Goal: Task Accomplishment & Management: Use online tool/utility

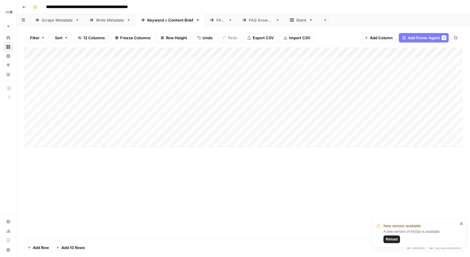
click at [237, 53] on div "Add Column" at bounding box center [243, 97] width 439 height 100
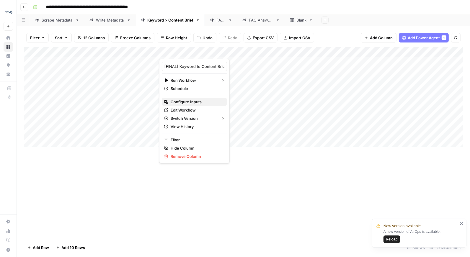
click at [188, 99] on span "Configure Inputs" at bounding box center [197, 102] width 52 height 6
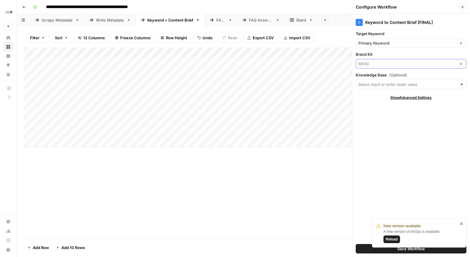
click at [370, 64] on input "Brand Kit" at bounding box center [407, 64] width 97 height 6
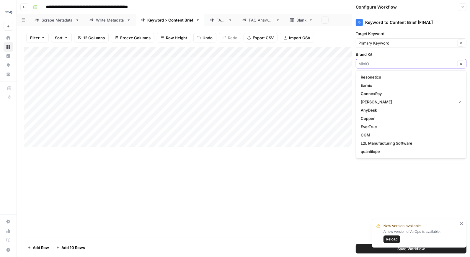
click at [370, 64] on input "Brand Kit" at bounding box center [407, 64] width 97 height 6
type input "[PERSON_NAME]"
click at [376, 53] on label "Brand Kit" at bounding box center [411, 54] width 111 height 6
click at [376, 61] on input "[PERSON_NAME]" at bounding box center [407, 64] width 97 height 6
type input "[PERSON_NAME]"
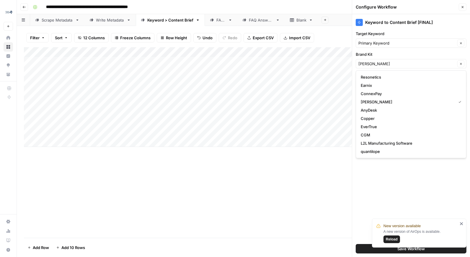
click at [369, 172] on div "Keyword to Content Brief [FINAL] Target Keyword Primary Keyword Clear Brand Kit…" at bounding box center [411, 135] width 118 height 243
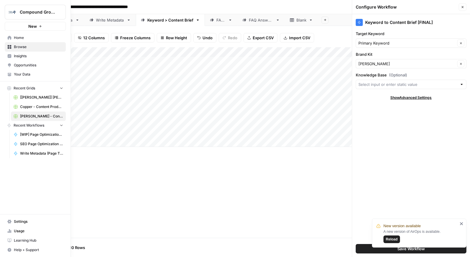
click at [25, 75] on span "Your Data" at bounding box center [38, 74] width 49 height 5
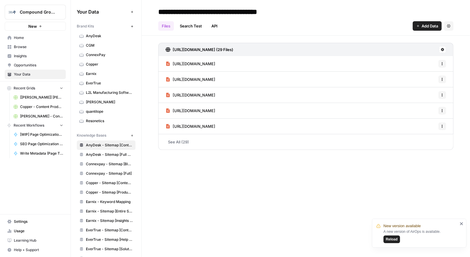
click at [95, 100] on span "[PERSON_NAME]" at bounding box center [109, 102] width 47 height 5
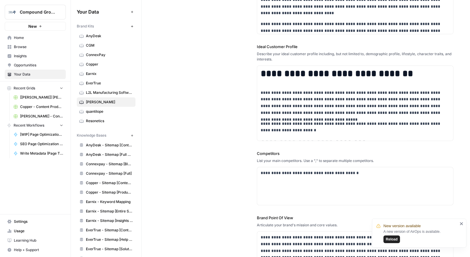
scroll to position [145, 0]
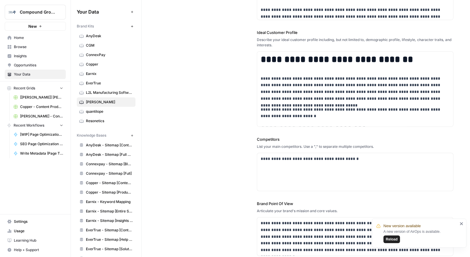
click at [37, 115] on span "[PERSON_NAME] - Content Producton with Custom Workflows [FINAL]" at bounding box center [41, 116] width 43 height 5
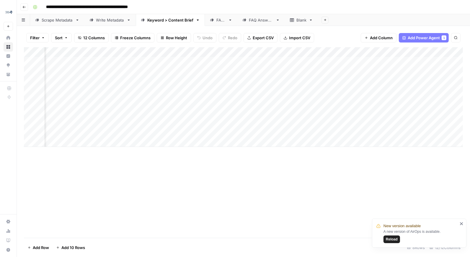
scroll to position [0, 50]
click at [186, 52] on div "Add Column" at bounding box center [243, 97] width 439 height 100
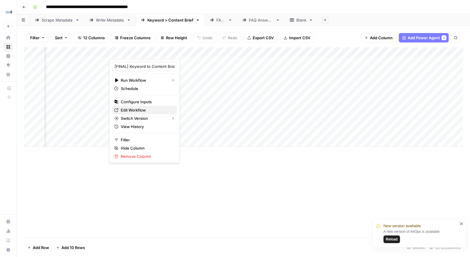
click at [144, 110] on span "Edit Workflow" at bounding box center [147, 110] width 52 height 6
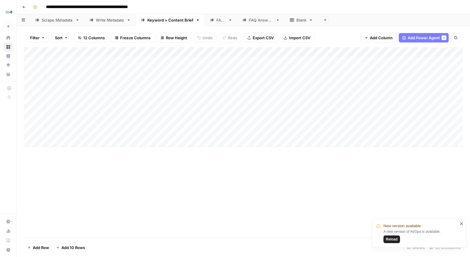
scroll to position [0, 0]
click at [286, 81] on div "Add Column" at bounding box center [243, 97] width 439 height 100
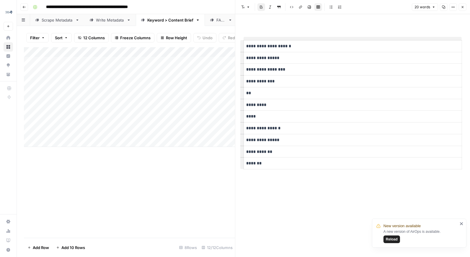
click at [463, 10] on button "Close" at bounding box center [463, 7] width 8 height 8
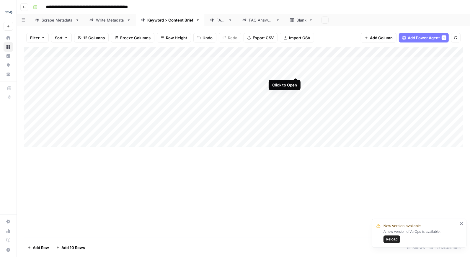
click at [295, 71] on div "Add Column" at bounding box center [243, 97] width 439 height 100
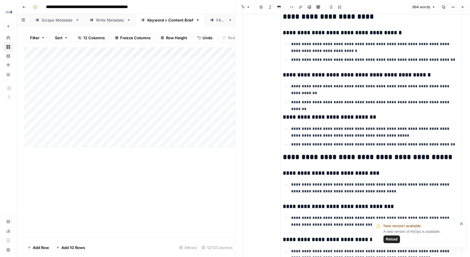
scroll to position [360, 0]
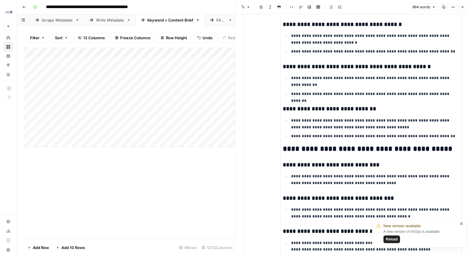
click at [463, 224] on icon "close" at bounding box center [462, 224] width 4 height 5
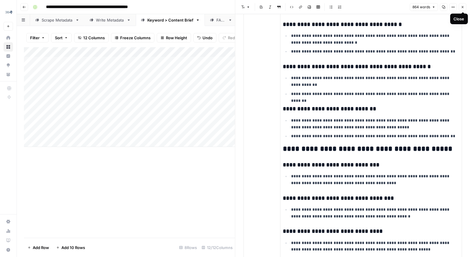
click at [463, 8] on icon "button" at bounding box center [463, 7] width 4 height 4
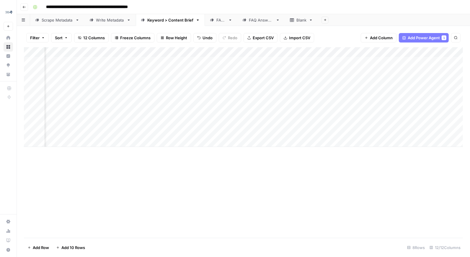
scroll to position [0, 77]
click at [291, 100] on div "Add Column" at bounding box center [243, 97] width 439 height 100
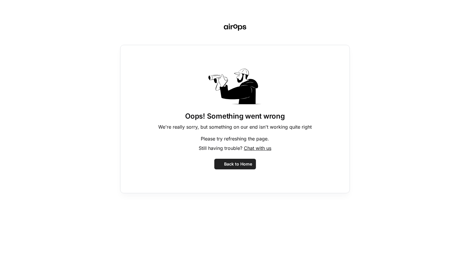
click at [300, 101] on div "Oops! Something went wrong We're really sorry, but something on our end isn't w…" at bounding box center [235, 119] width 230 height 149
click at [192, 18] on div "Oops! Something went wrong We're really sorry, but something on our end isn't w…" at bounding box center [235, 128] width 470 height 257
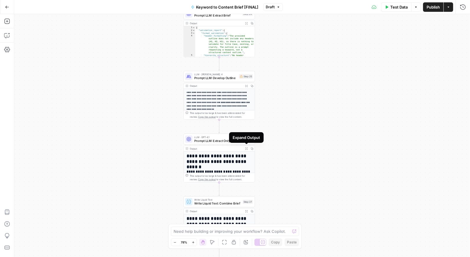
click at [246, 149] on icon "button" at bounding box center [246, 148] width 3 height 3
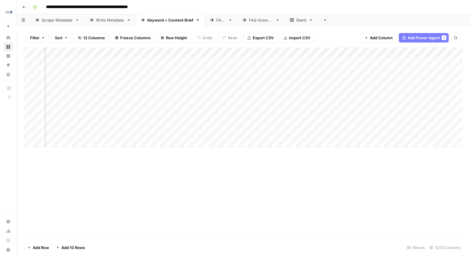
scroll to position [0, 56]
click at [312, 80] on div "Add Column" at bounding box center [243, 97] width 439 height 100
click at [312, 81] on div "Add Column" at bounding box center [243, 97] width 439 height 100
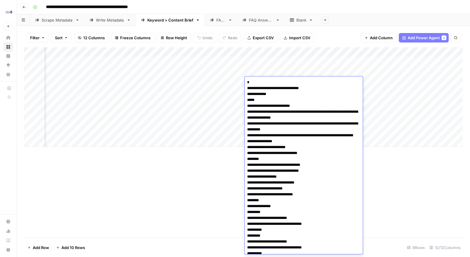
drag, startPoint x: 269, startPoint y: 111, endPoint x: 306, endPoint y: 117, distance: 37.1
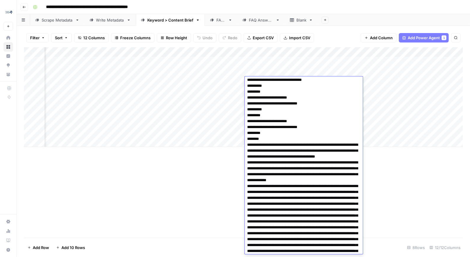
scroll to position [169, 0]
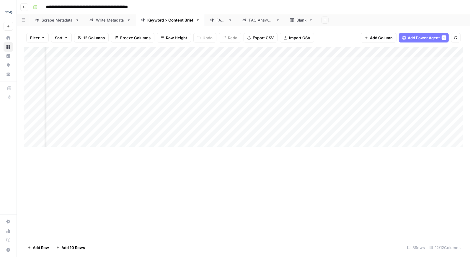
click at [406, 195] on div "Add Column" at bounding box center [243, 142] width 439 height 191
click at [307, 52] on div "Add Column" at bounding box center [243, 97] width 439 height 100
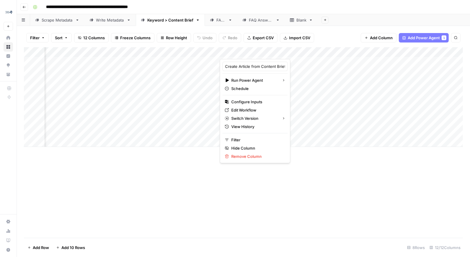
click at [329, 182] on div "Add Column" at bounding box center [243, 142] width 439 height 191
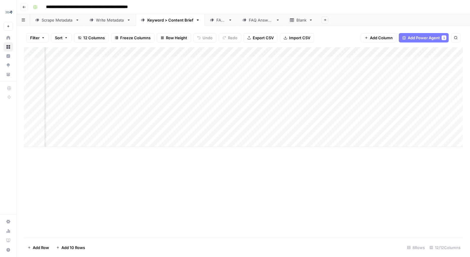
scroll to position [0, 216]
click at [318, 82] on div "Add Column" at bounding box center [243, 97] width 439 height 100
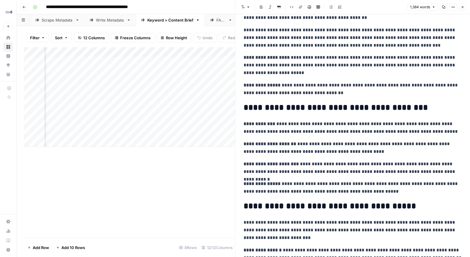
scroll to position [497, 0]
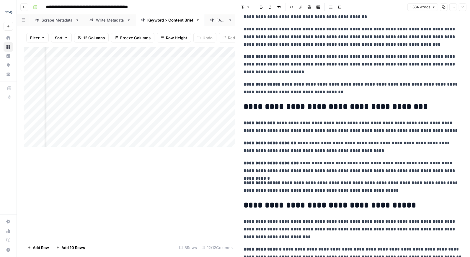
click at [464, 10] on button "Close" at bounding box center [463, 7] width 8 height 8
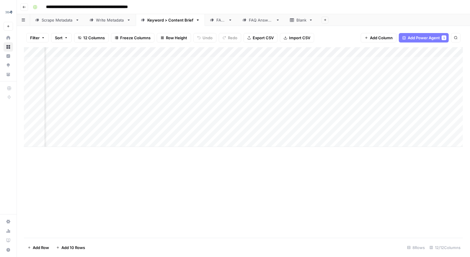
scroll to position [0, 382]
click at [272, 82] on div "Add Column" at bounding box center [243, 97] width 439 height 100
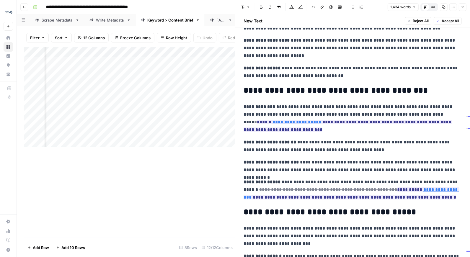
scroll to position [536, 0]
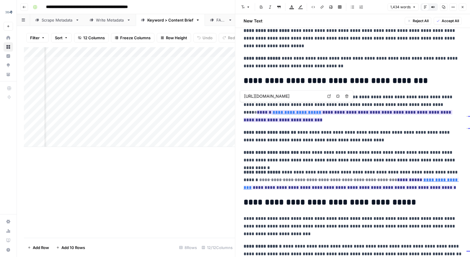
click at [321, 110] on link "**********" at bounding box center [297, 112] width 49 height 4
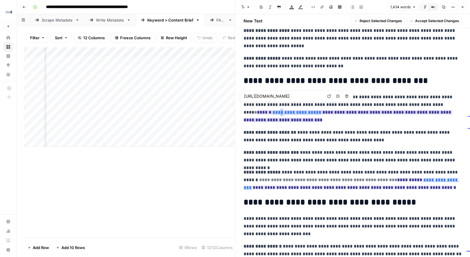
click at [321, 110] on link "**********" at bounding box center [297, 112] width 49 height 4
click at [449, 111] on p "**********" at bounding box center [353, 108] width 218 height 31
click at [321, 110] on link "**********" at bounding box center [297, 112] width 49 height 4
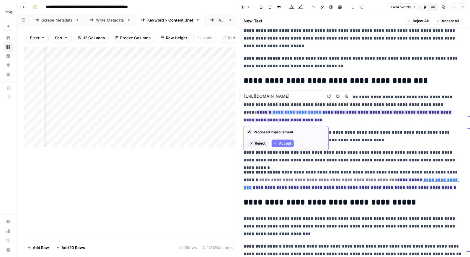
click at [321, 110] on link "**********" at bounding box center [297, 112] width 49 height 4
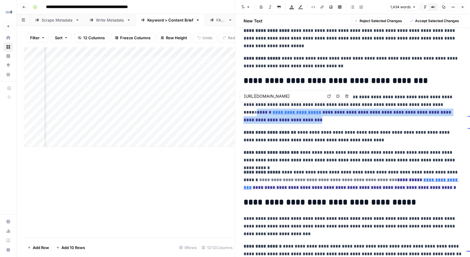
click at [321, 110] on link "**********" at bounding box center [297, 112] width 49 height 4
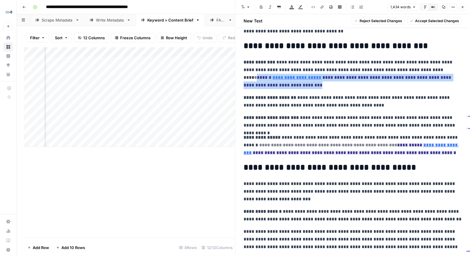
scroll to position [617, 0]
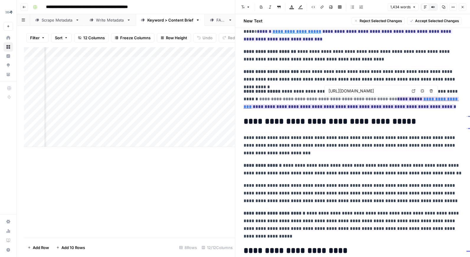
click at [418, 99] on link "**********" at bounding box center [351, 103] width 215 height 12
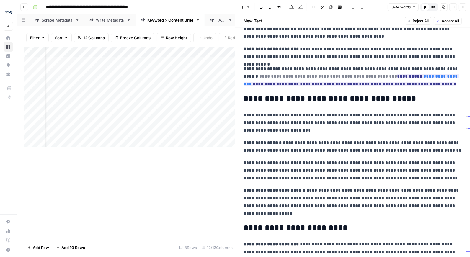
scroll to position [580, 0]
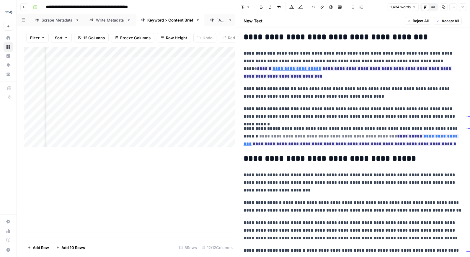
click at [462, 9] on button "Close" at bounding box center [463, 7] width 8 height 8
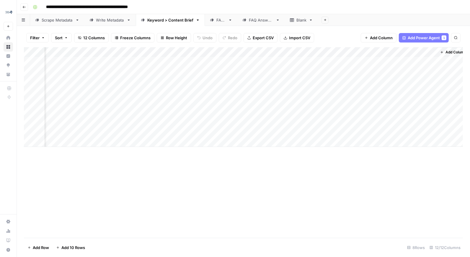
scroll to position [0, 404]
click at [363, 81] on div "Add Column" at bounding box center [243, 97] width 439 height 100
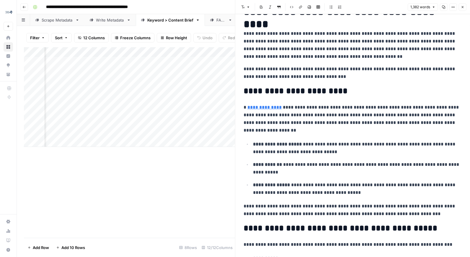
scroll to position [33, 0]
click at [269, 104] on span "https://www.min.io/solutions/modern-data-lakes-lakehouses" at bounding box center [288, 98] width 82 height 11
click at [273, 109] on link "**********" at bounding box center [265, 107] width 34 height 4
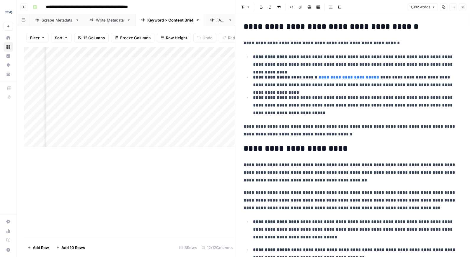
scroll to position [391, 0]
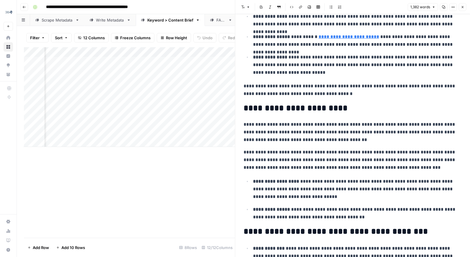
click at [339, 37] on link "**********" at bounding box center [349, 37] width 61 height 4
click at [359, 30] on input "https://blog.min.io/the-definitive-guide-to-lakehouse-architecture-with-iceberg…" at bounding box center [352, 29] width 79 height 6
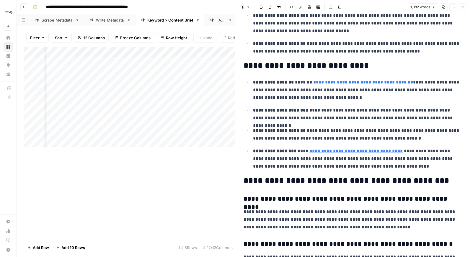
scroll to position [1056, 0]
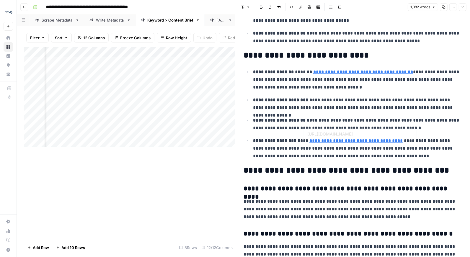
type input "https://blog.min.io/data-lakehouse-security-supporting-scalable-analytics-and-a…"
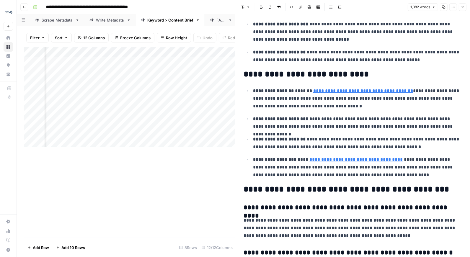
scroll to position [932, 0]
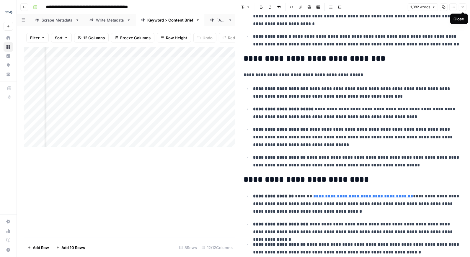
click at [463, 7] on icon "button" at bounding box center [463, 7] width 4 height 4
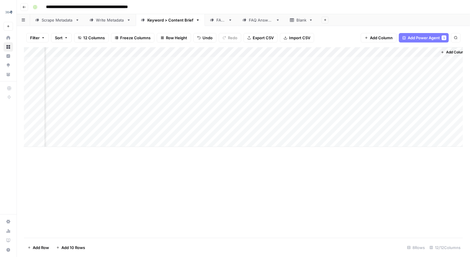
scroll to position [0, 404]
